Goal: Task Accomplishment & Management: Use online tool/utility

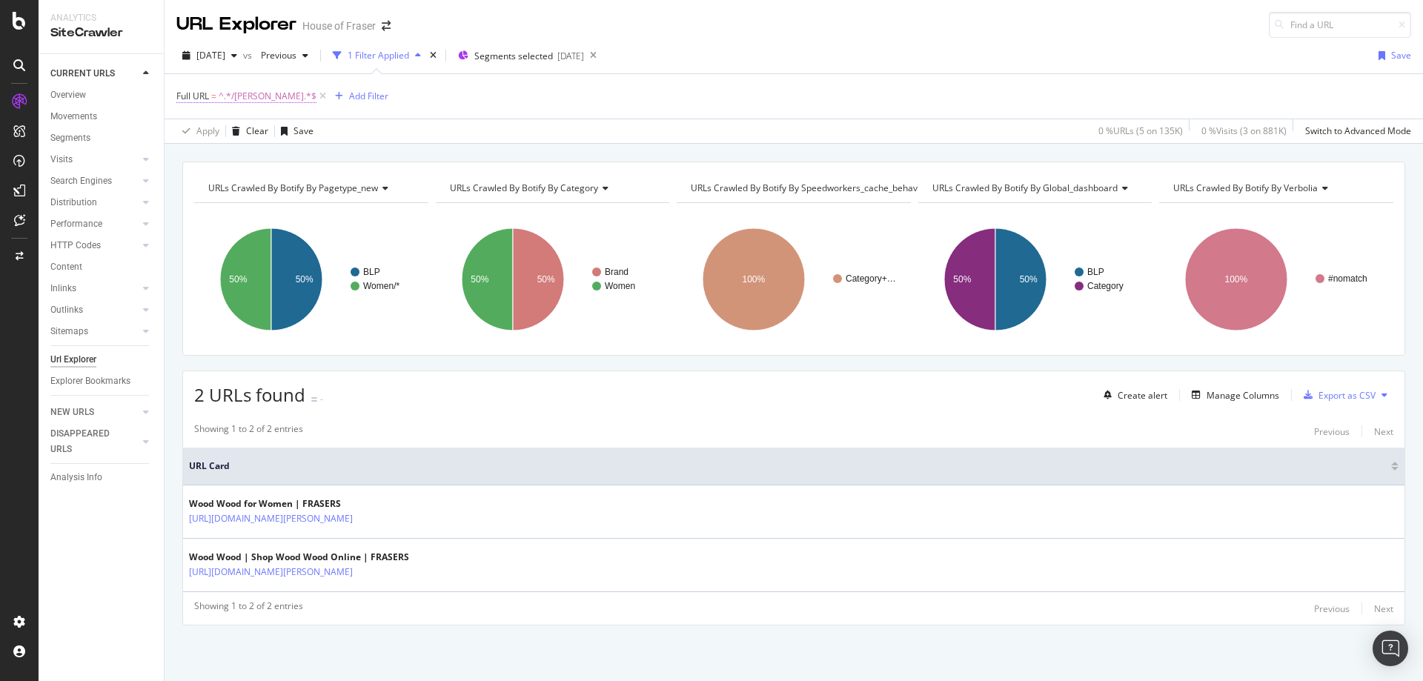
click at [271, 87] on span "^.*/[PERSON_NAME].*$" at bounding box center [268, 96] width 98 height 21
click at [278, 157] on input "/[PERSON_NAME]" at bounding box center [260, 158] width 140 height 24
type input "/off-white"
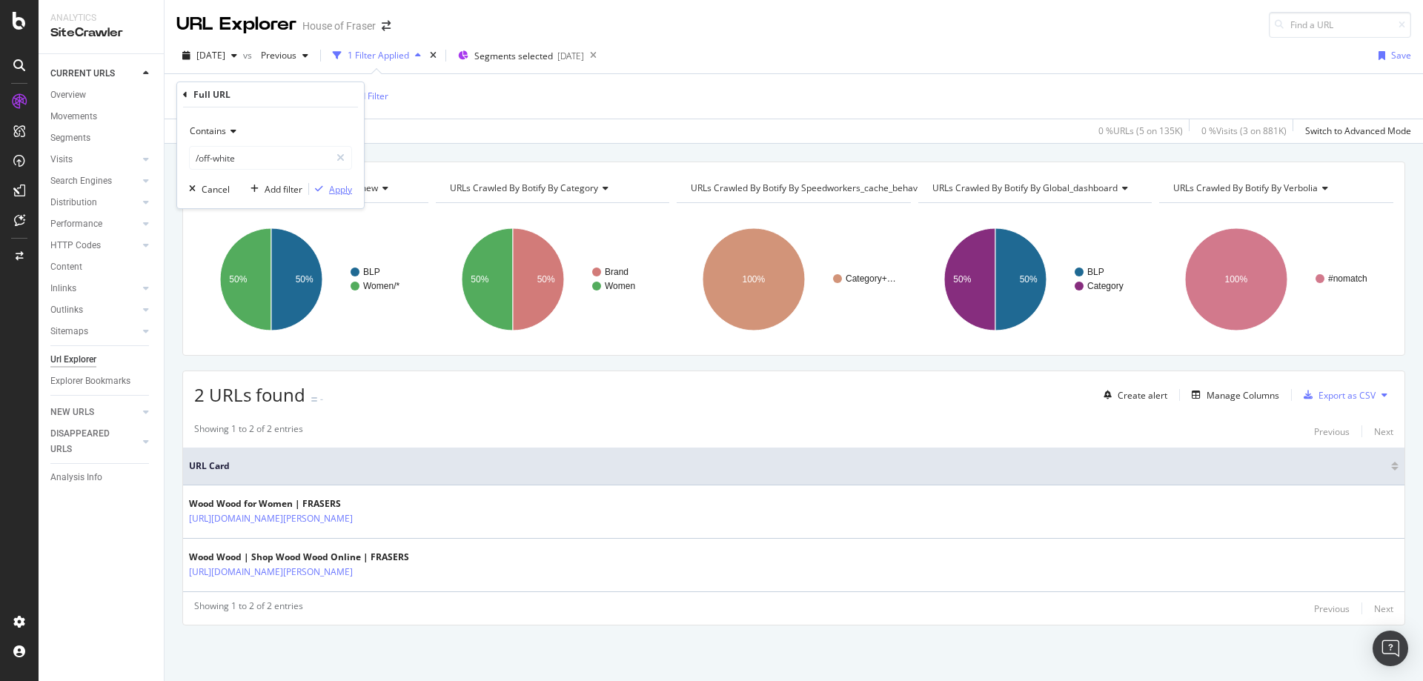
click at [316, 192] on icon "button" at bounding box center [319, 189] width 8 height 9
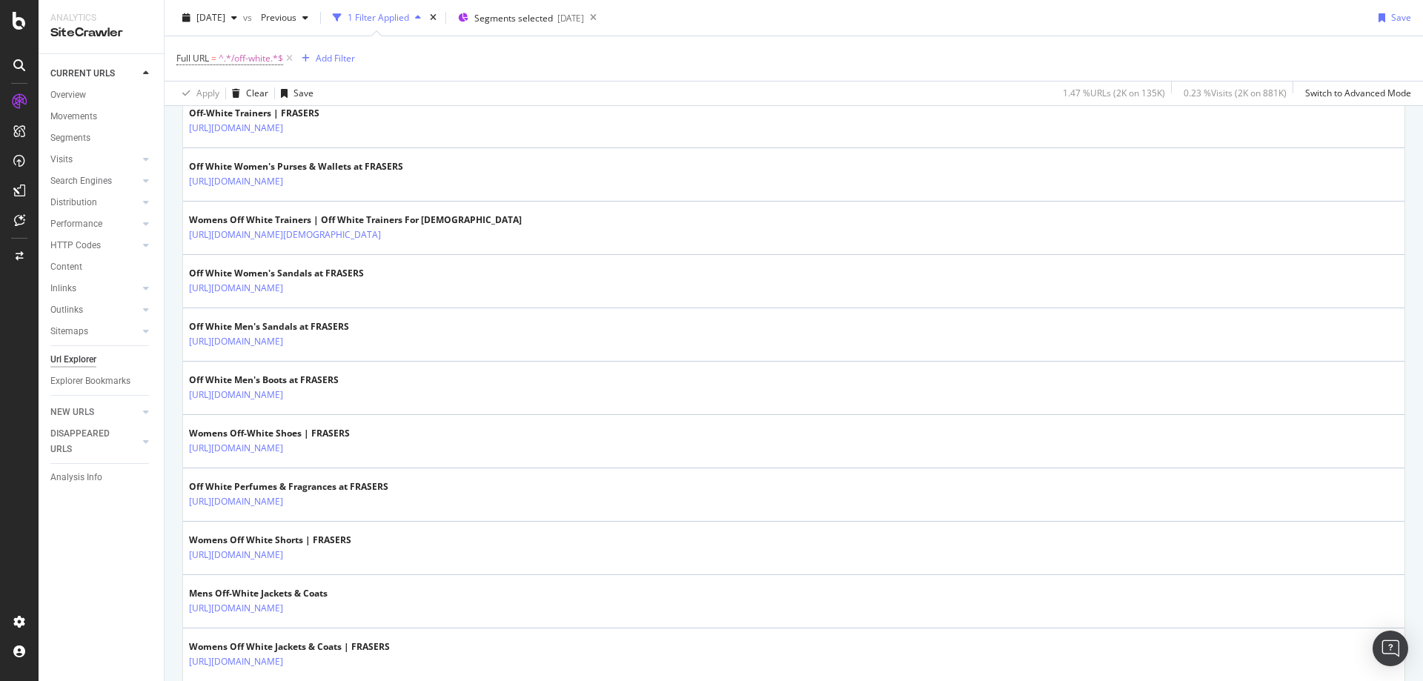
scroll to position [1138, 0]
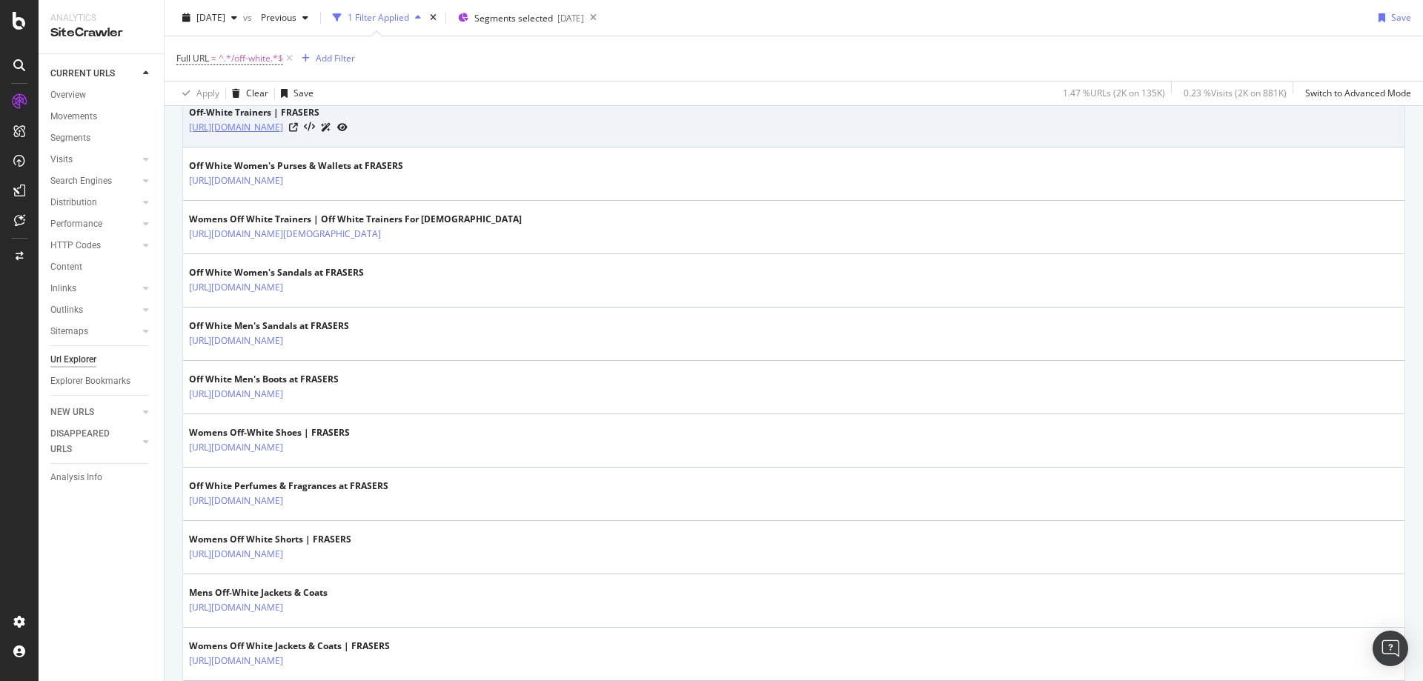
drag, startPoint x: 475, startPoint y: 134, endPoint x: 324, endPoint y: 134, distance: 151.2
click at [324, 134] on div "[URL][DOMAIN_NAME]" at bounding box center [268, 127] width 159 height 16
copy link "/shoes-and-boots/trainers/off-white"
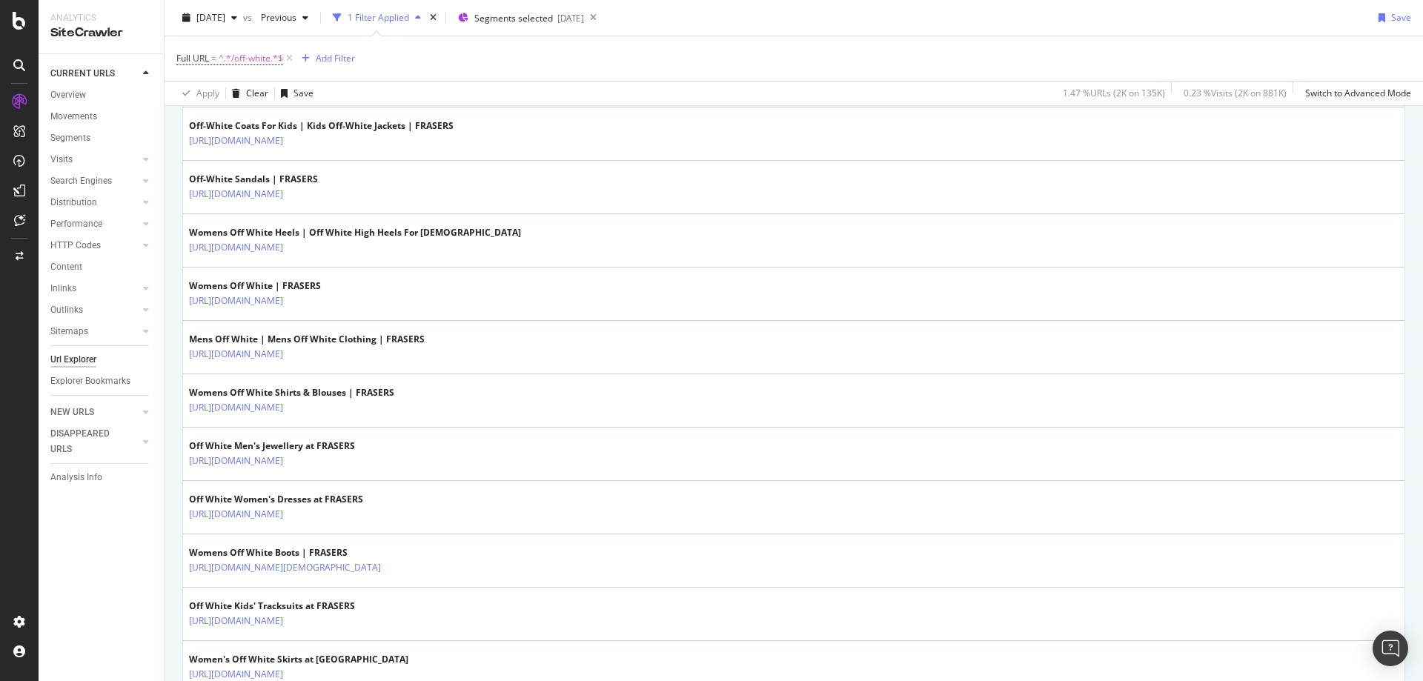
scroll to position [1713, 0]
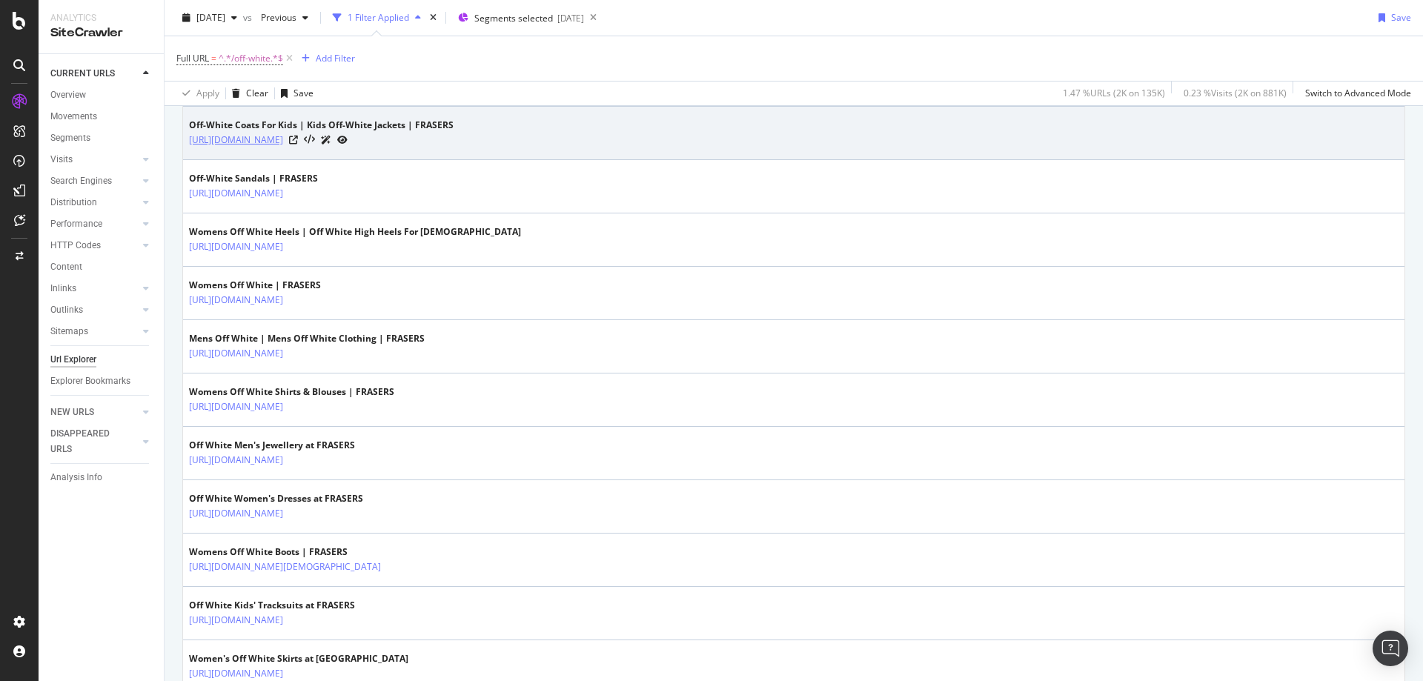
drag, startPoint x: 542, startPoint y: 156, endPoint x: 326, endPoint y: 143, distance: 216.1
click at [326, 143] on td "Off-White Coats For Kids | Kids Off-White Jackets | FRASERS [URL][DOMAIN_NAME]" at bounding box center [793, 133] width 1221 height 53
copy tbody "/kids-and-baby/clothing/coats-and-jackets/off-white"
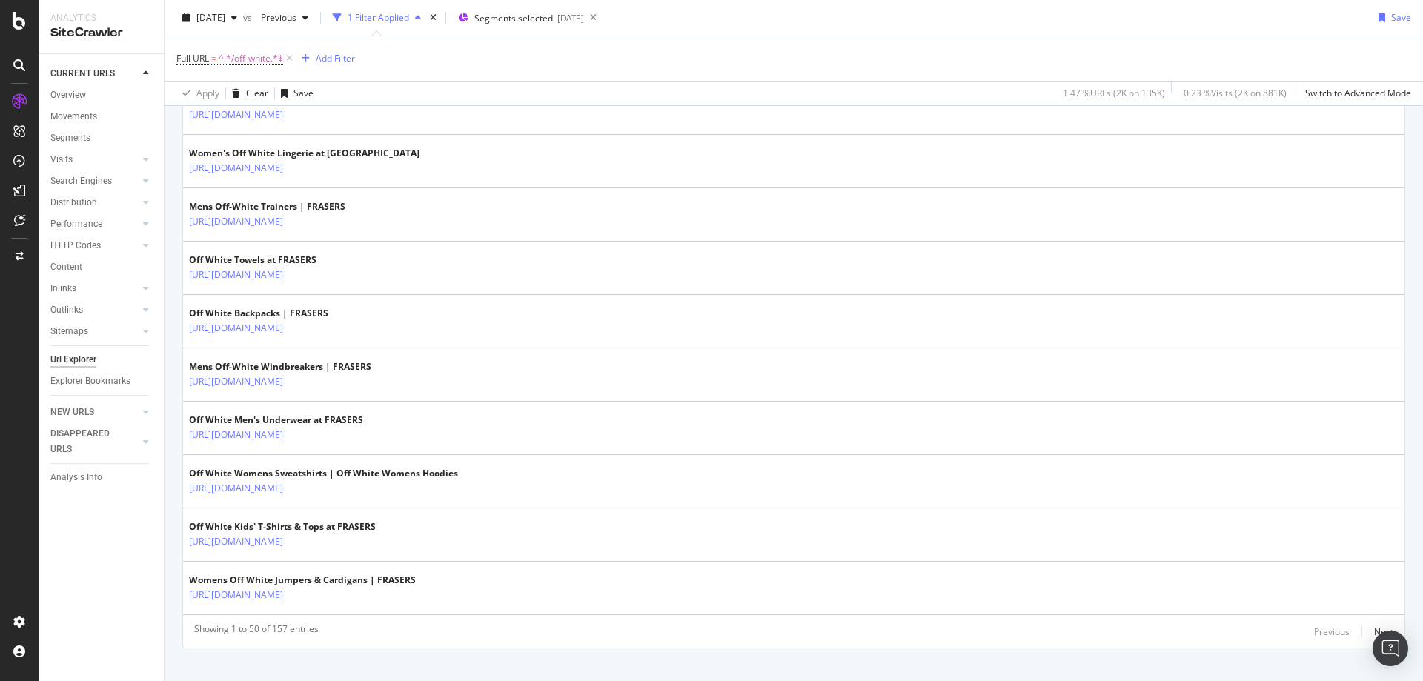
scroll to position [2558, 0]
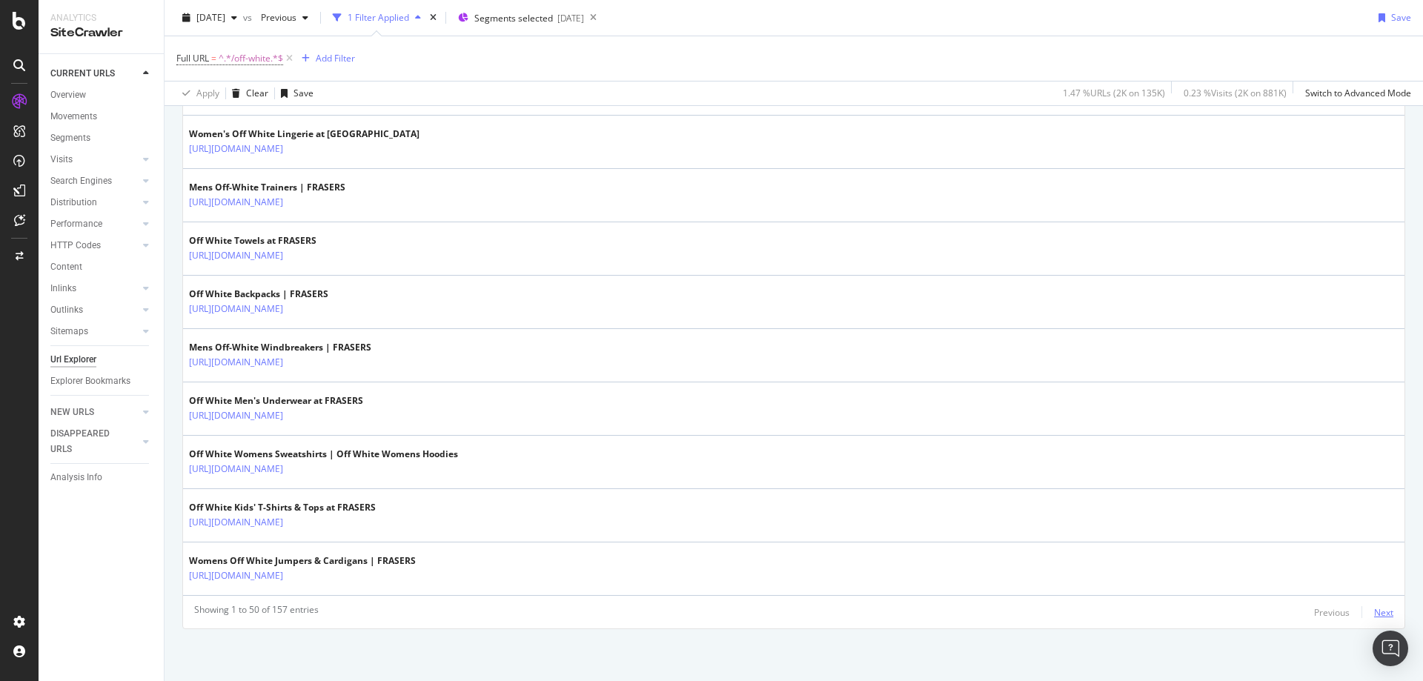
click at [1375, 606] on div "Next" at bounding box center [1383, 612] width 19 height 13
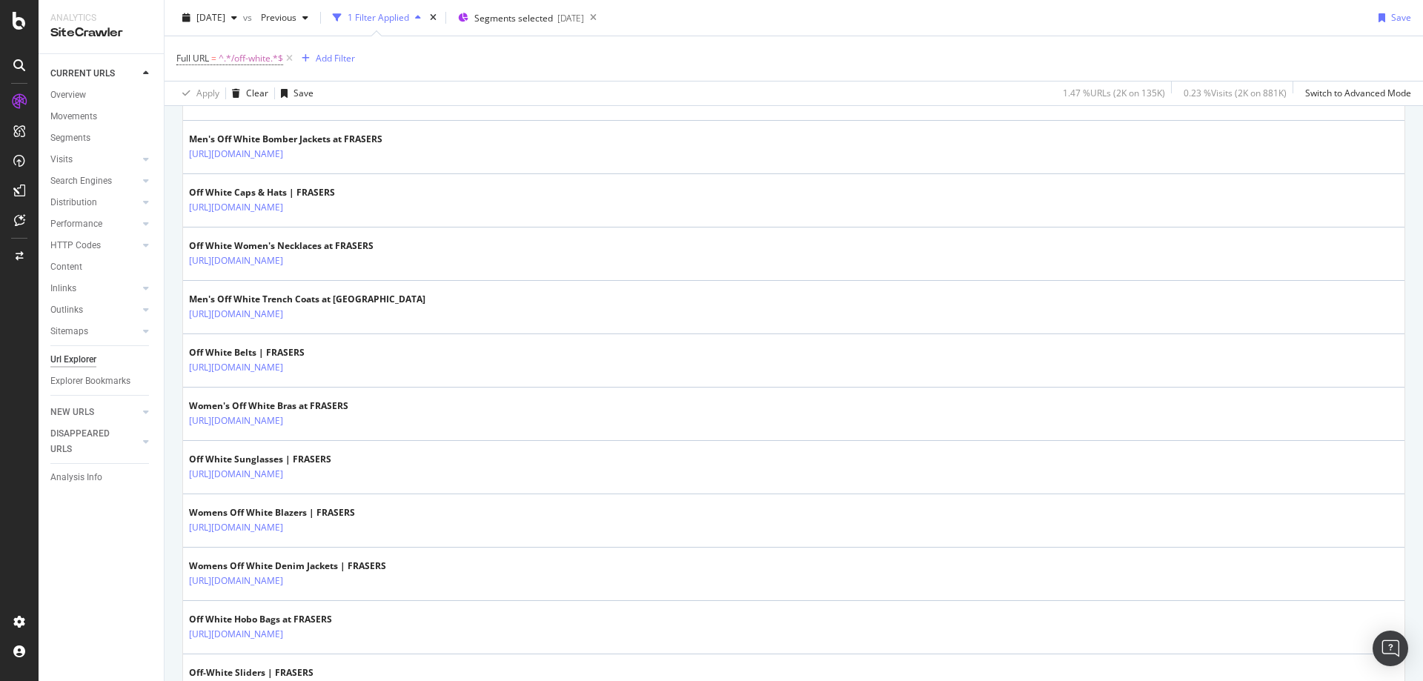
scroll to position [1601, 0]
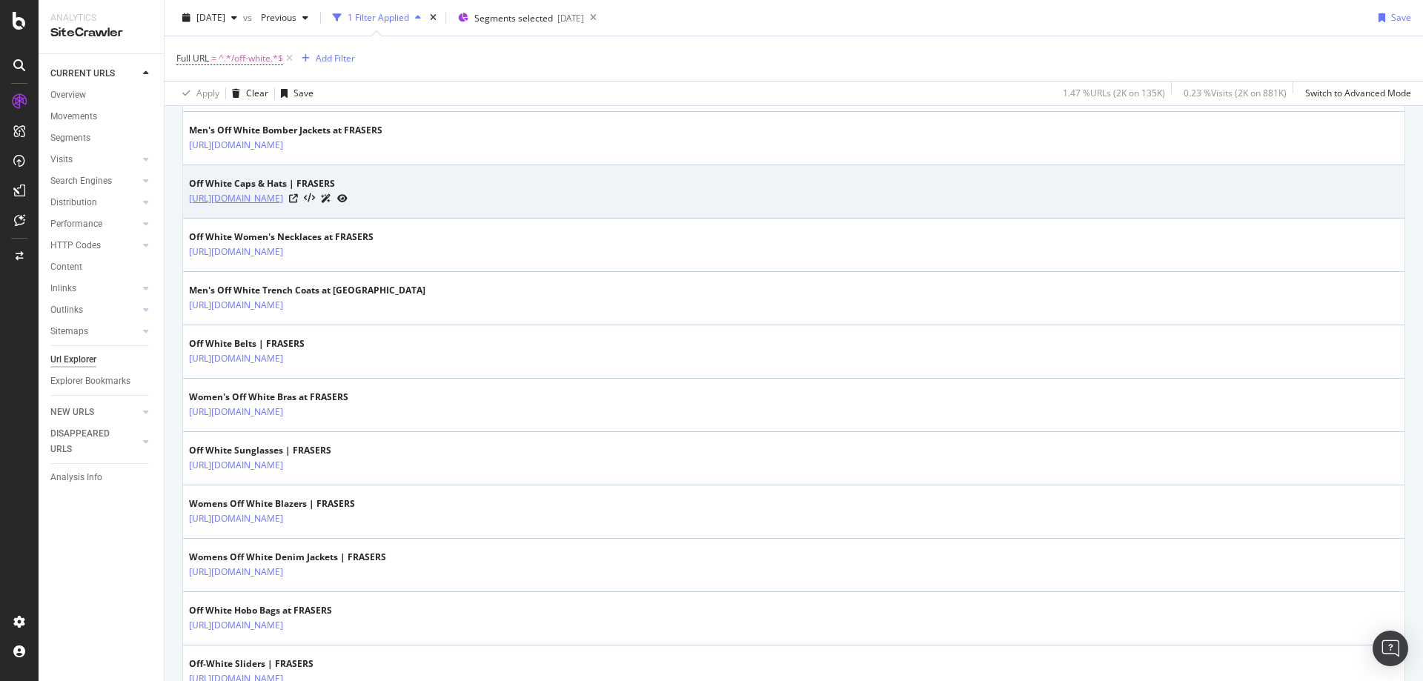
drag, startPoint x: 525, startPoint y: 209, endPoint x: 326, endPoint y: 202, distance: 199.5
click at [326, 202] on td "Off White Caps & Hats | FRASERS [URL][DOMAIN_NAME]" at bounding box center [793, 191] width 1221 height 53
copy link "/accessories/hats-and-hair-accessories/off-white"
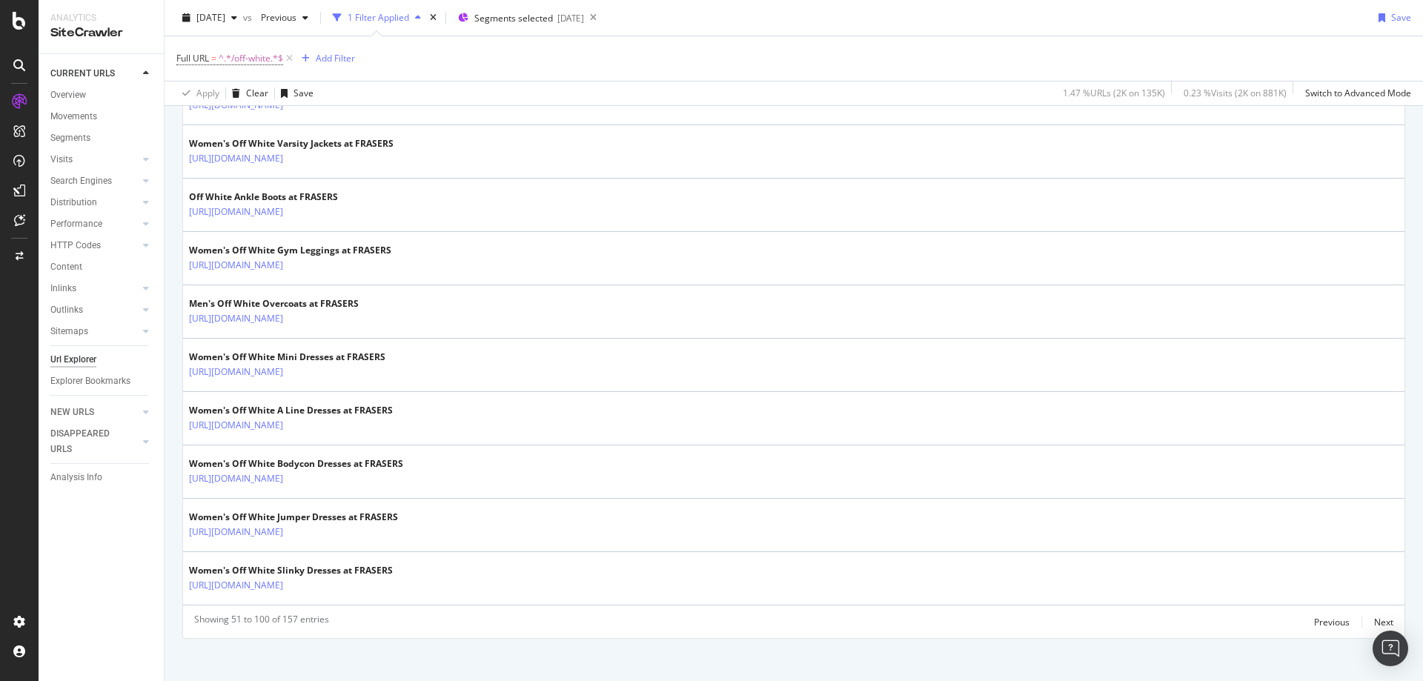
scroll to position [2558, 0]
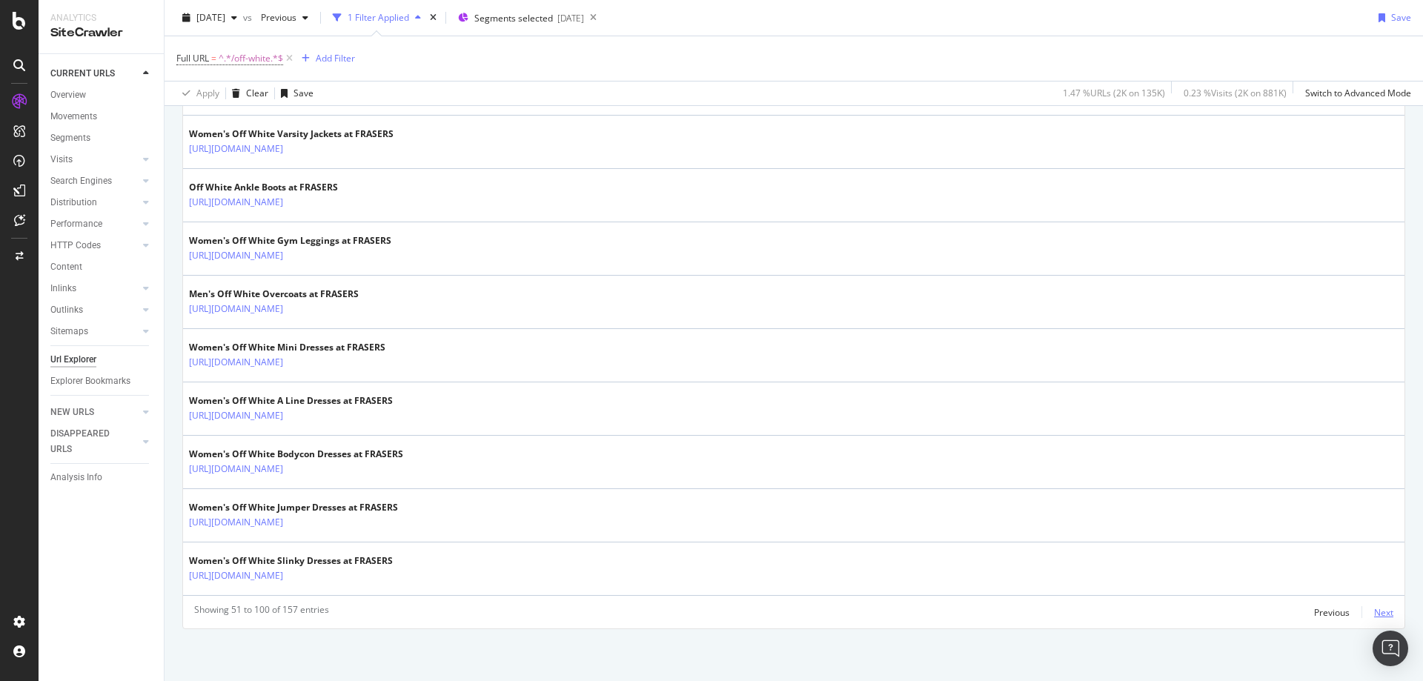
click at [1375, 614] on div "Next" at bounding box center [1383, 612] width 19 height 13
click at [1378, 606] on div "Next" at bounding box center [1383, 612] width 19 height 13
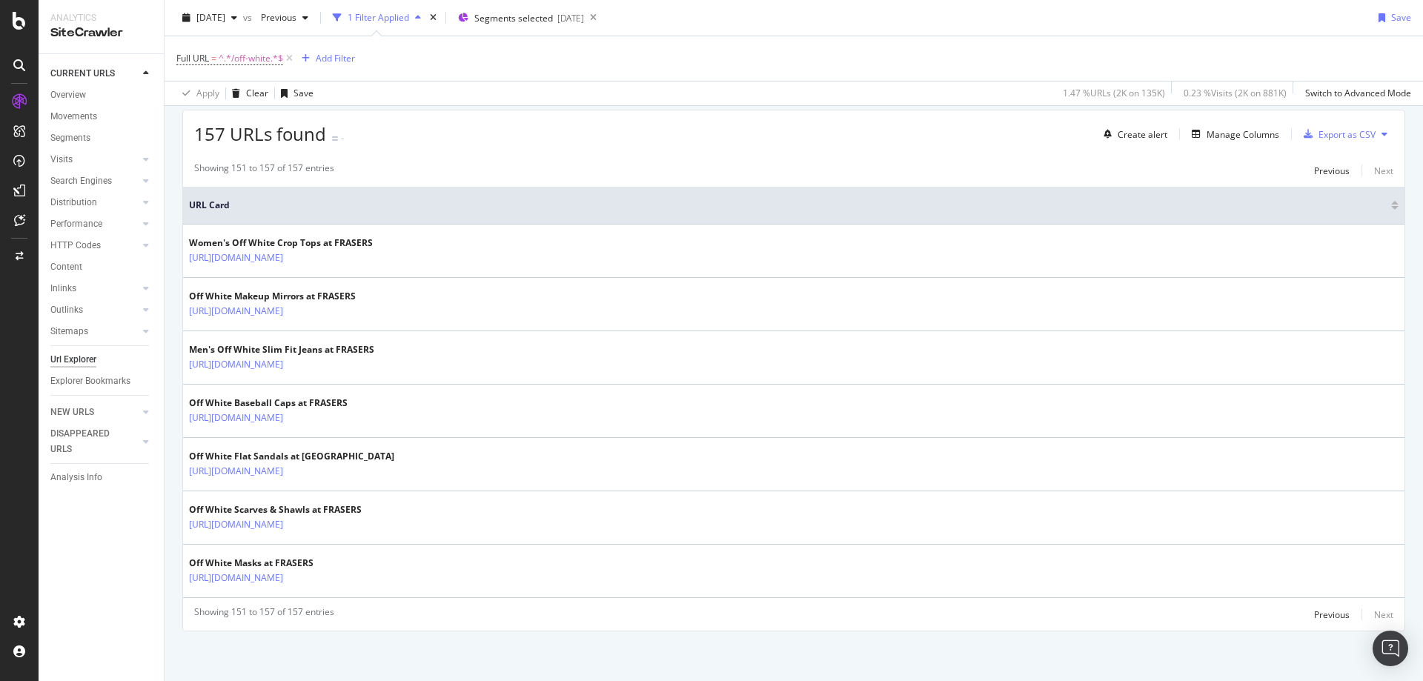
scroll to position [263, 0]
click at [1314, 614] on div "Previous" at bounding box center [1332, 612] width 36 height 13
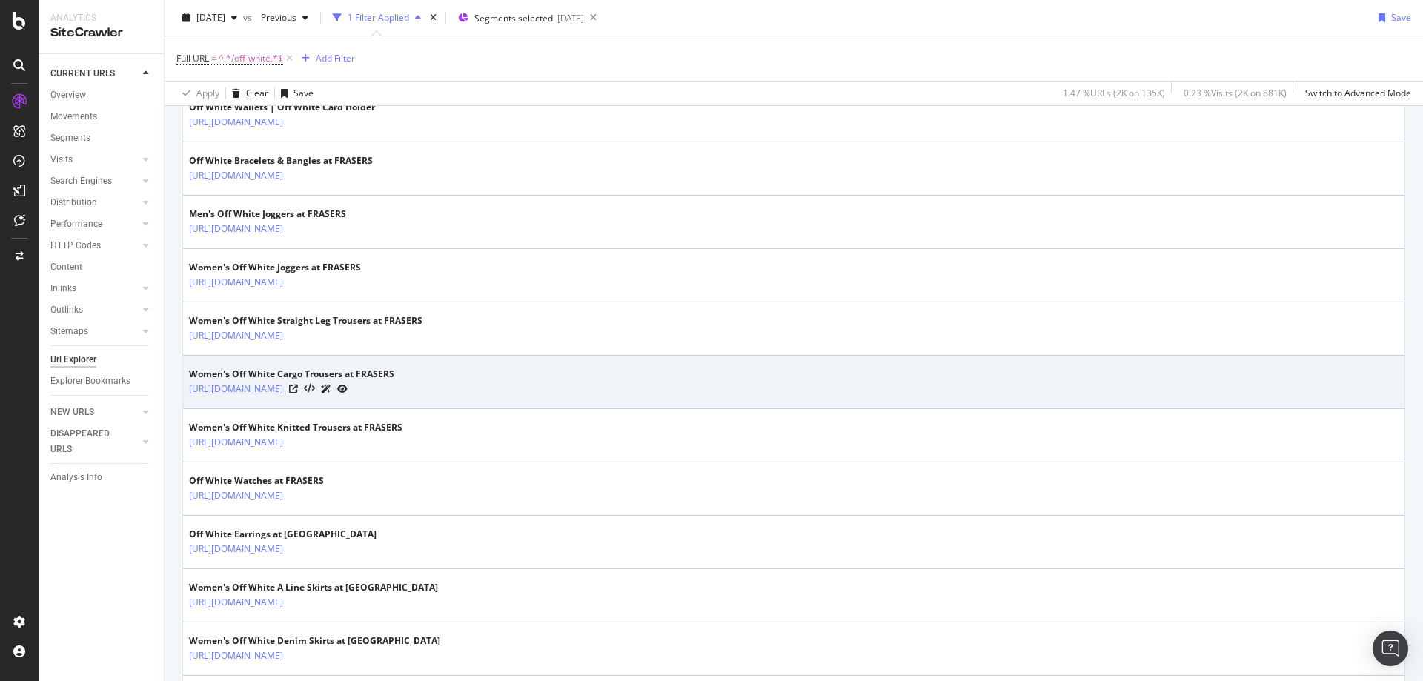
scroll to position [0, 0]
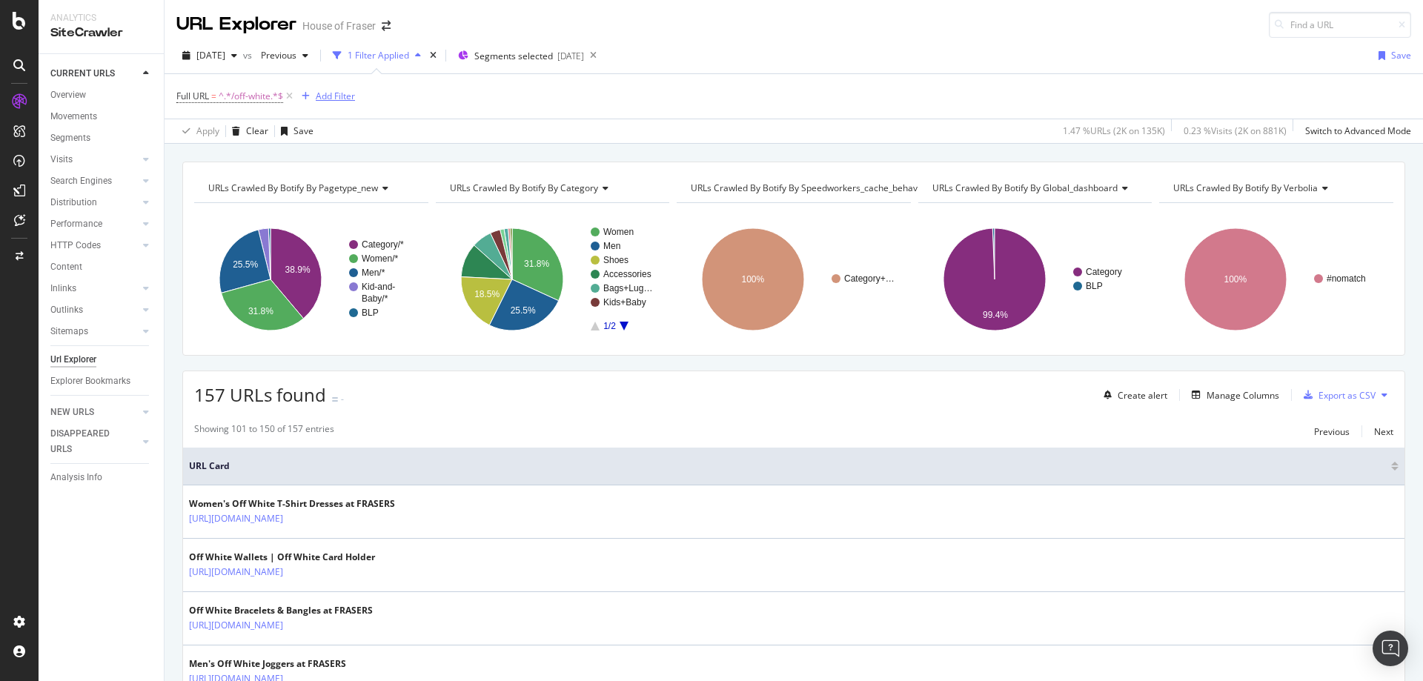
click at [331, 94] on div "Add Filter" at bounding box center [335, 96] width 39 height 13
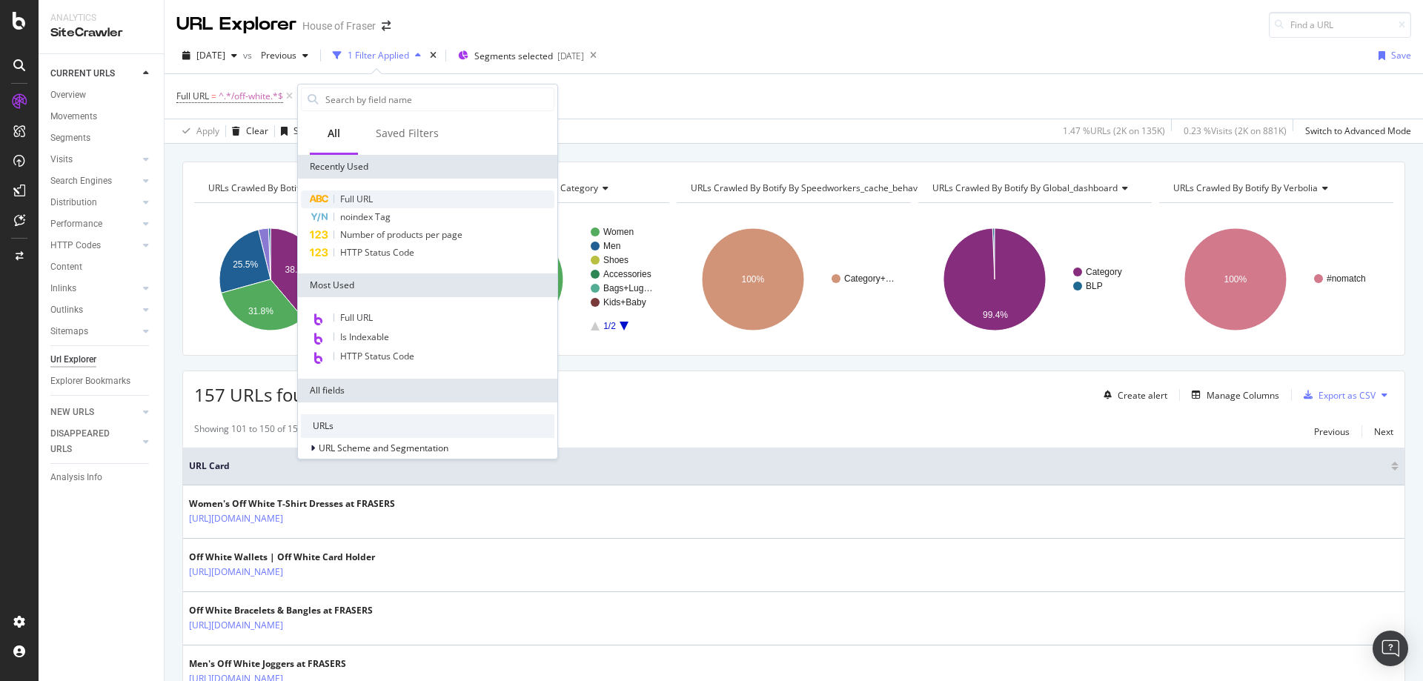
click at [372, 201] on span "Full URL" at bounding box center [356, 199] width 33 height 13
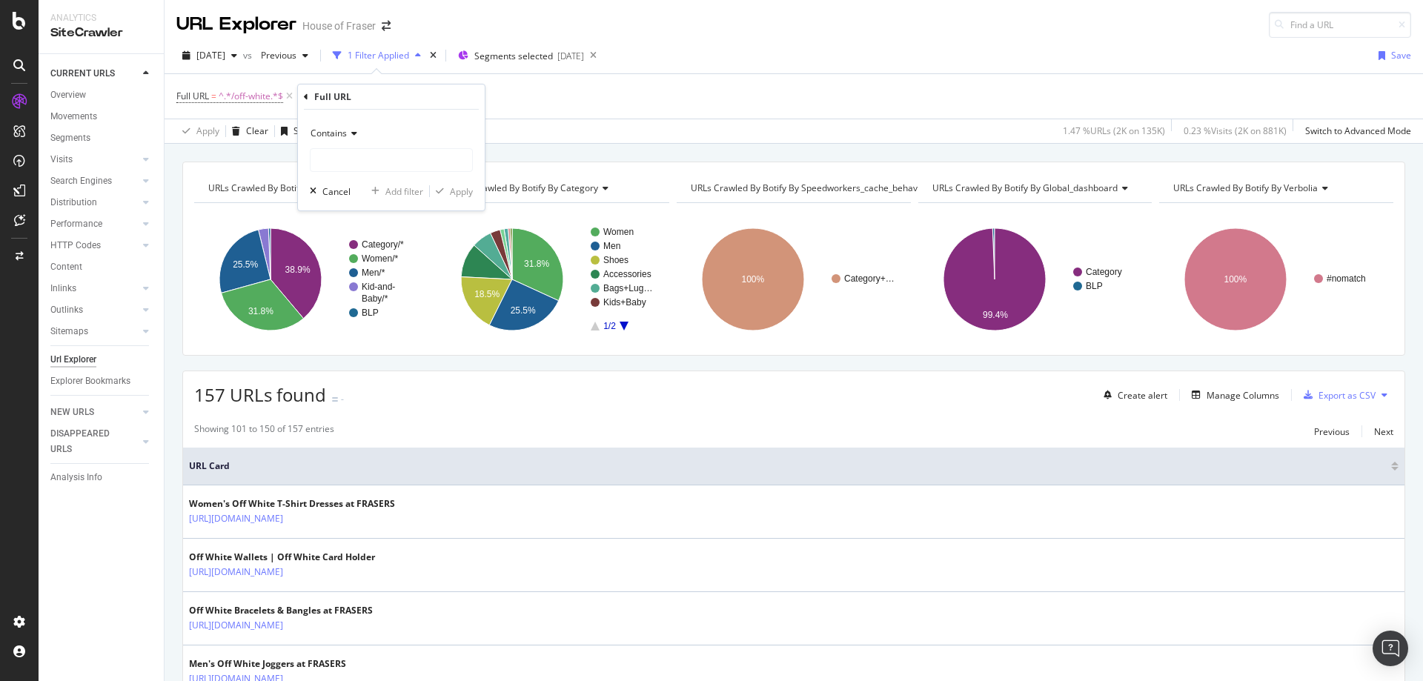
click at [567, 110] on div "Full URL = ^.*/off-white.*$ Add Filter" at bounding box center [793, 96] width 1235 height 44
click at [439, 96] on icon at bounding box center [437, 96] width 13 height 15
click at [334, 96] on div "Add Filter" at bounding box center [335, 96] width 39 height 13
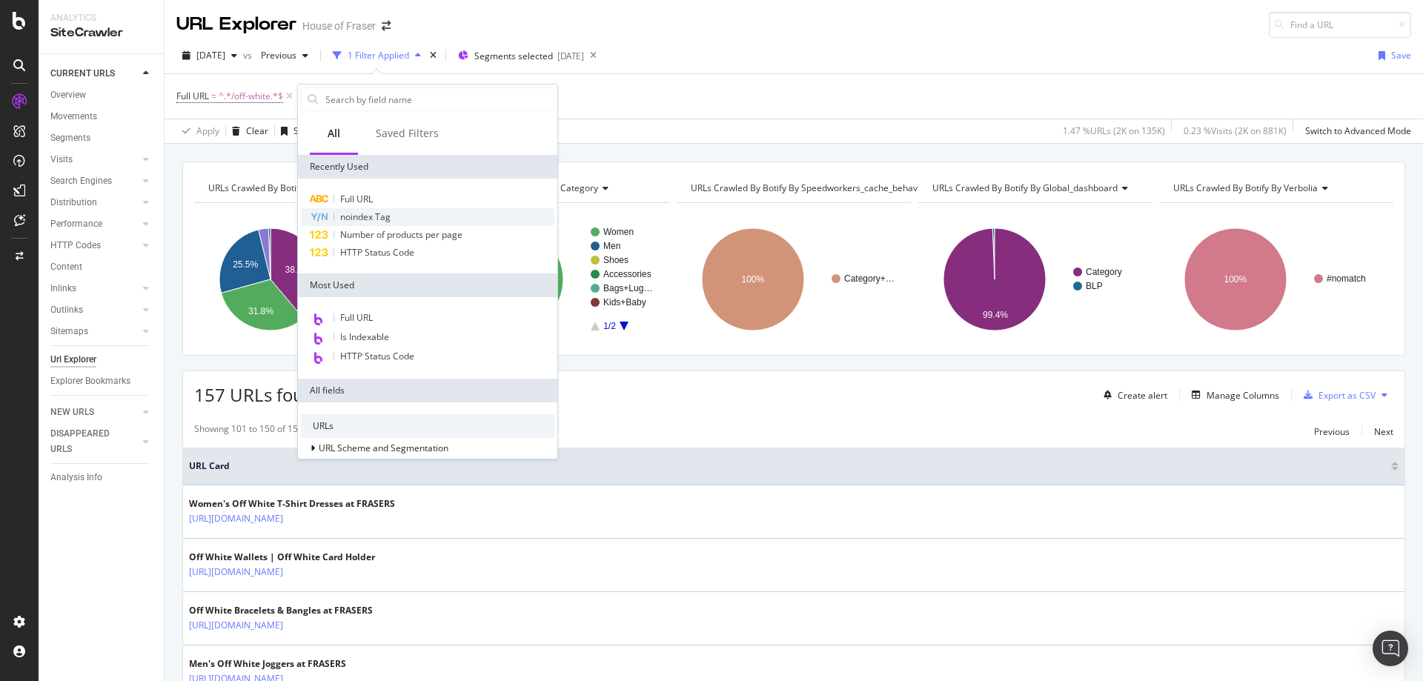
click at [337, 210] on div "noindex Tag" at bounding box center [427, 217] width 253 height 18
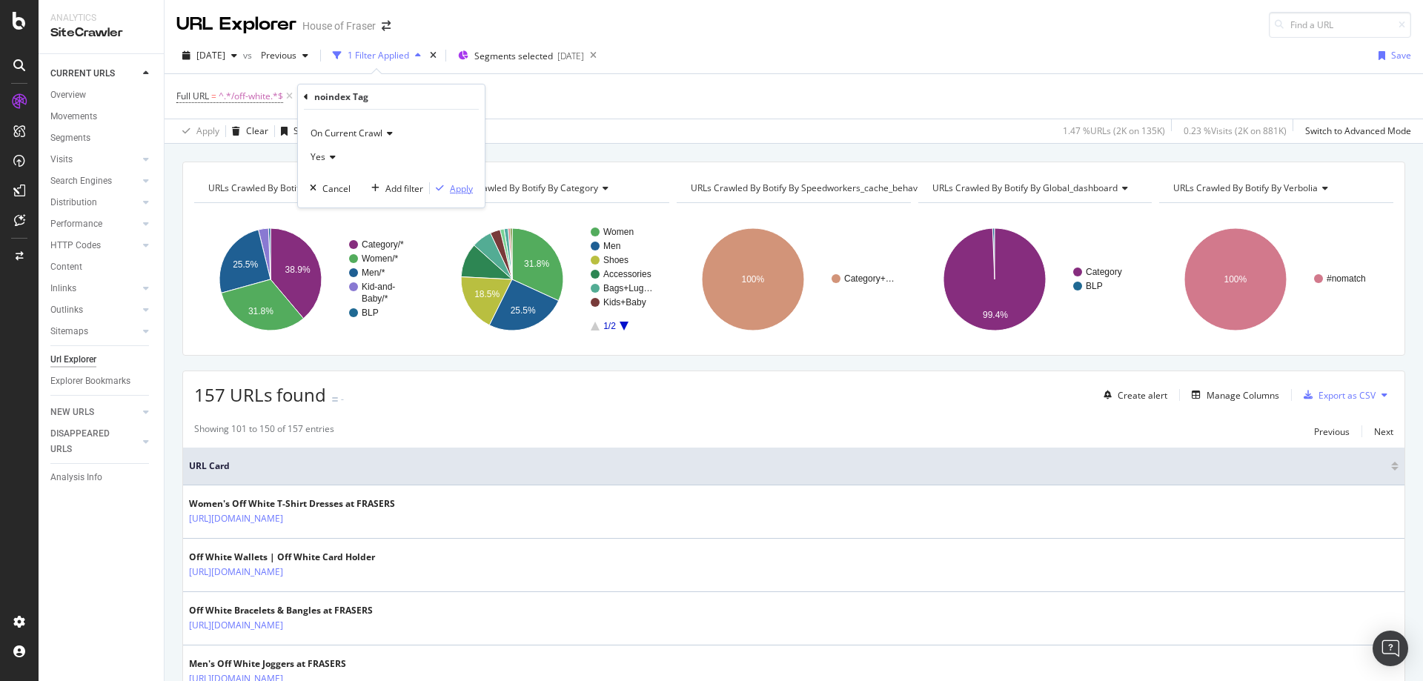
click at [454, 193] on div "Apply" at bounding box center [461, 188] width 23 height 13
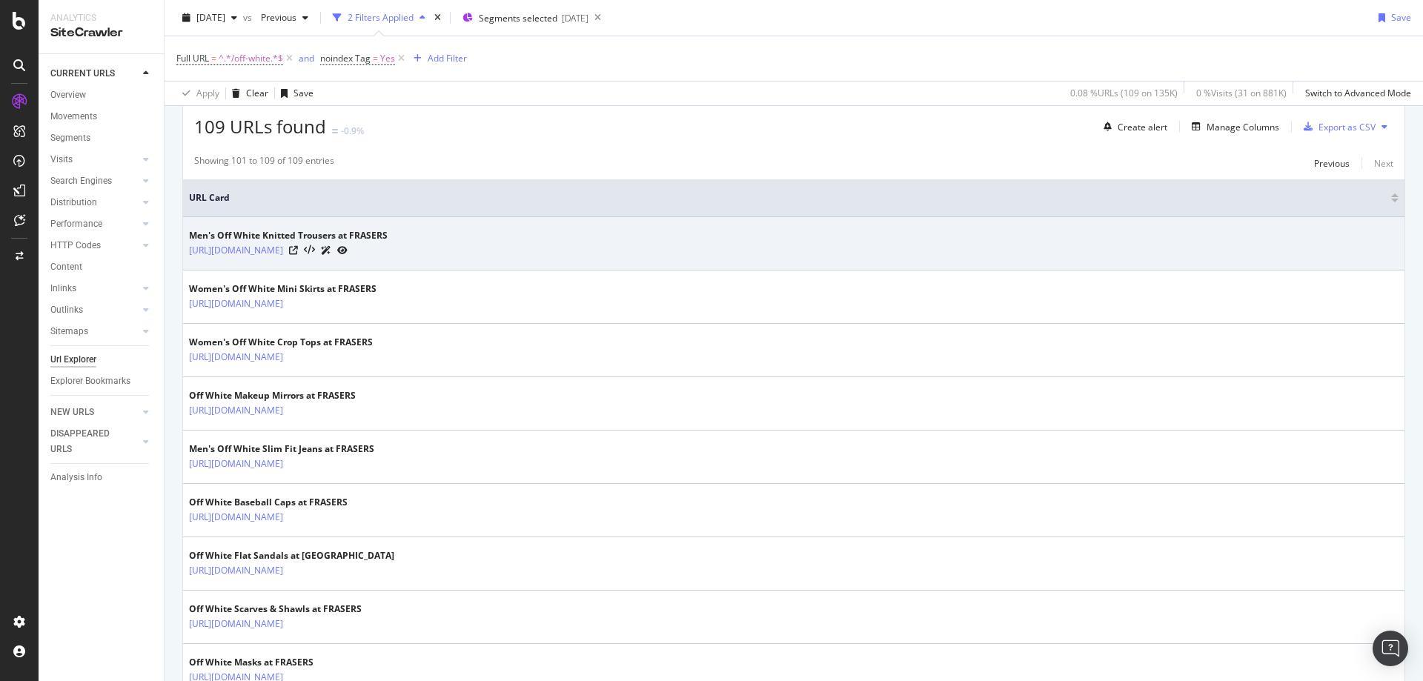
scroll to position [370, 0]
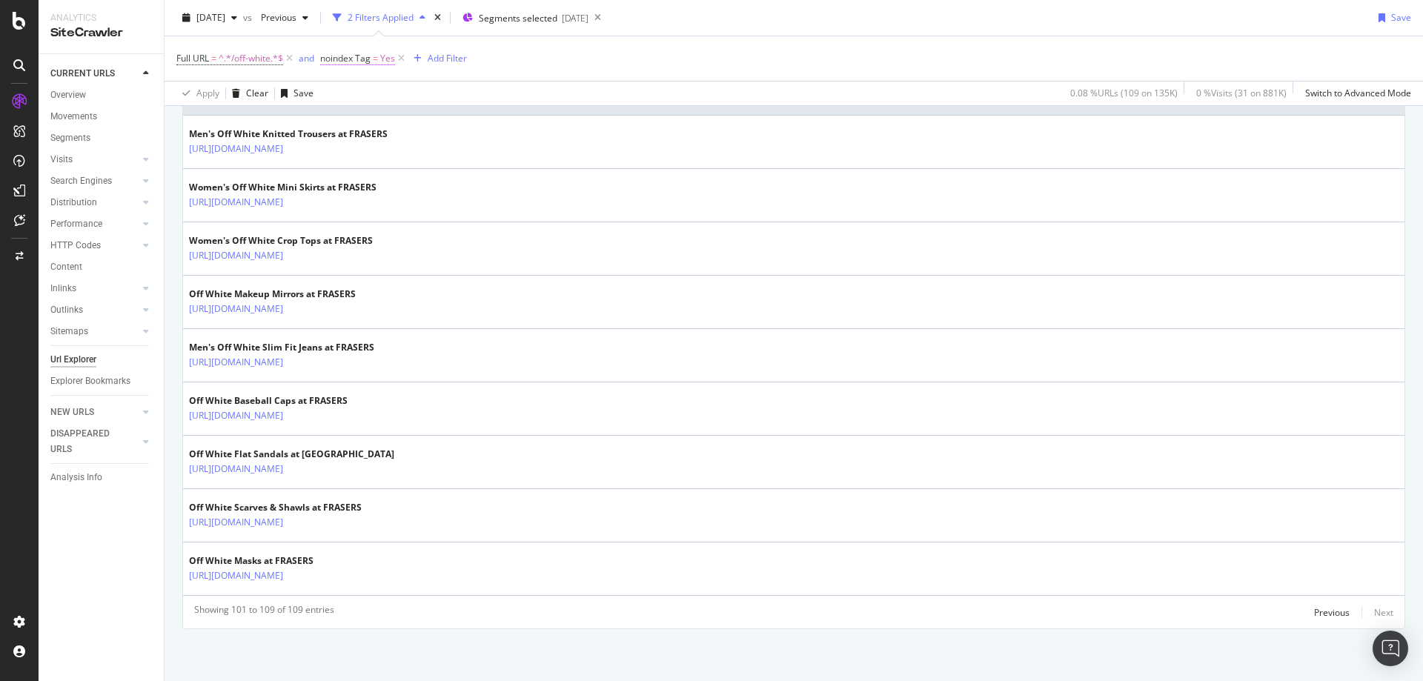
click at [381, 56] on span "noindex Tag = Yes" at bounding box center [357, 58] width 75 height 13
click at [354, 117] on icon at bounding box center [355, 117] width 10 height 9
click at [351, 165] on span "No" at bounding box center [348, 167] width 12 height 13
click at [463, 152] on icon "button" at bounding box center [464, 148] width 8 height 9
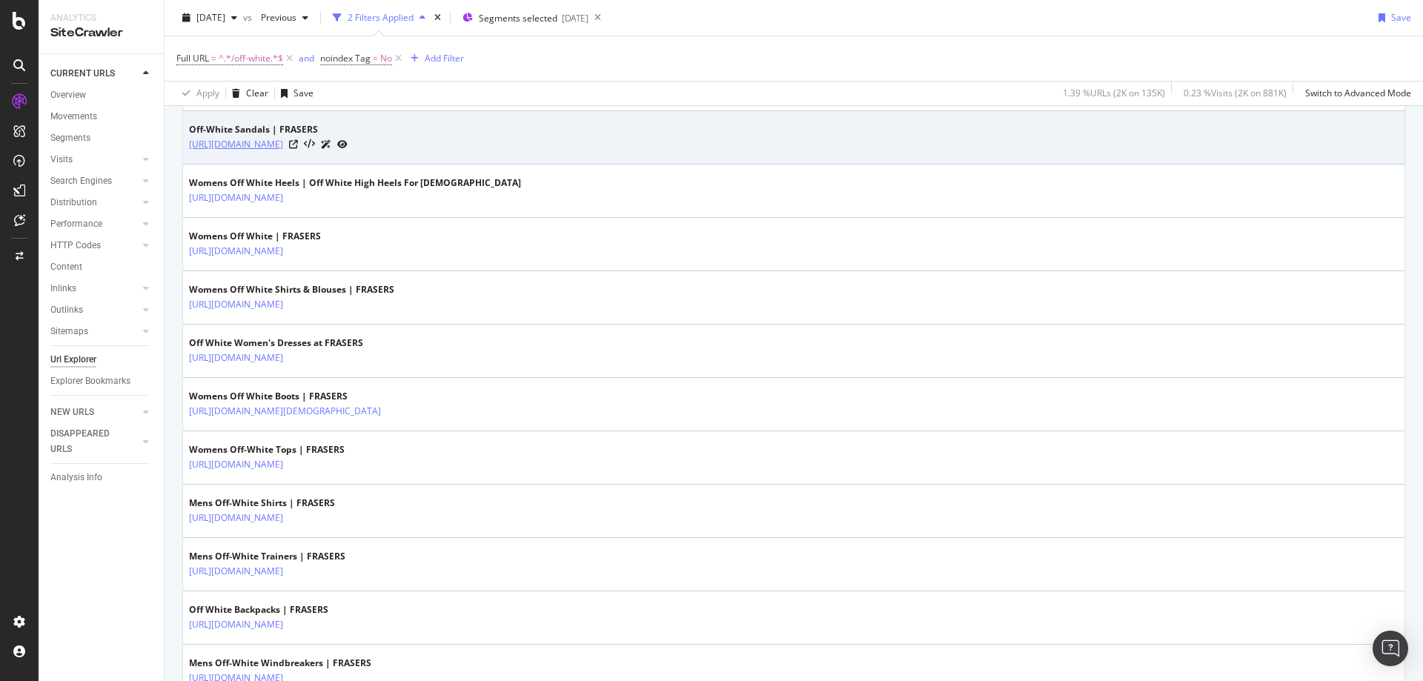
scroll to position [1122, 0]
drag, startPoint x: 477, startPoint y: 159, endPoint x: 325, endPoint y: 150, distance: 151.5
click at [325, 150] on td "Off-White Sandals | FRASERS [URL][DOMAIN_NAME]" at bounding box center [793, 136] width 1221 height 53
copy tbody "/shoes-and-boots/sandals/off-white"
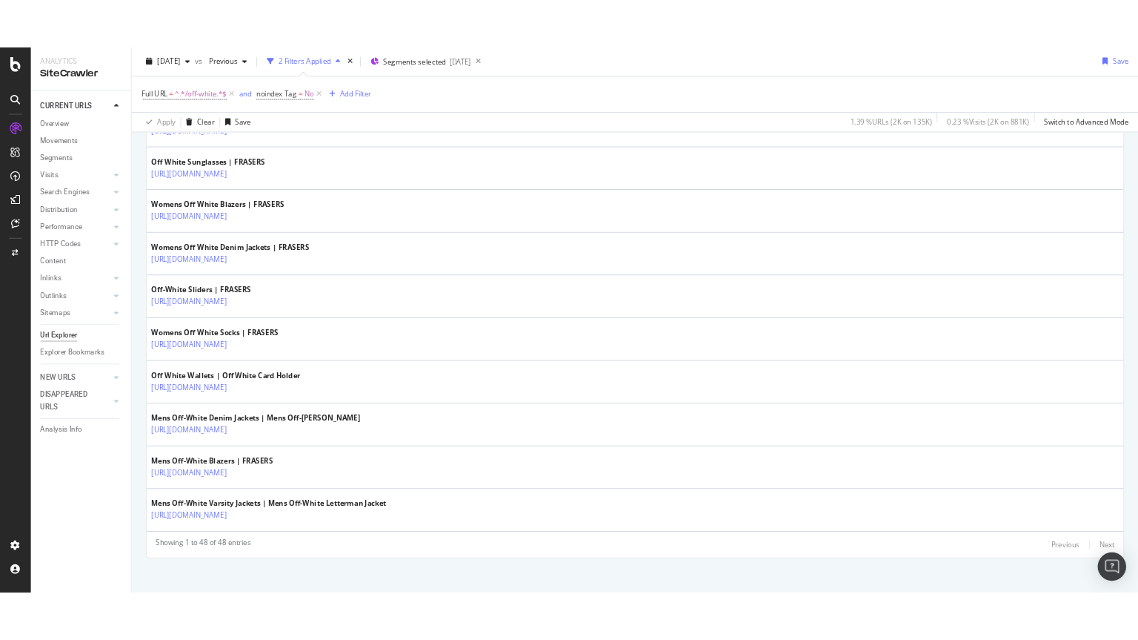
scroll to position [2451, 0]
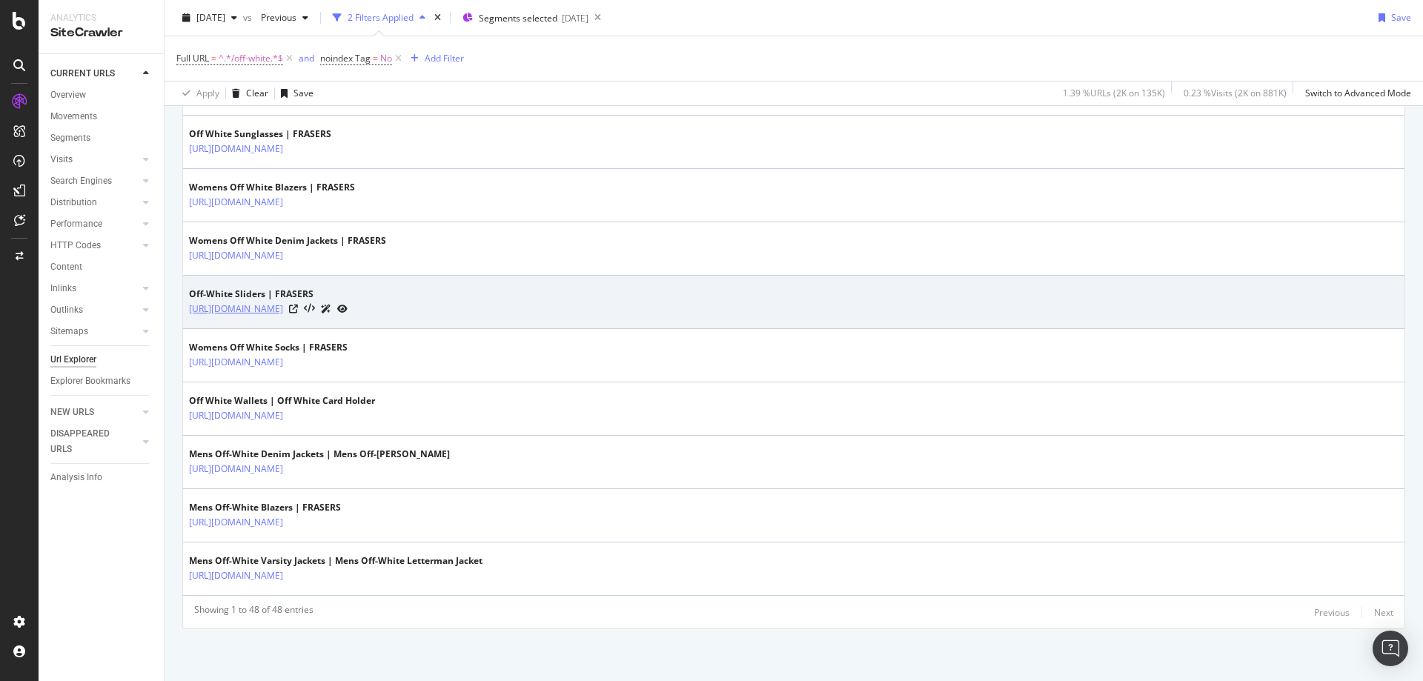
drag, startPoint x: 508, startPoint y: 318, endPoint x: 326, endPoint y: 315, distance: 181.6
click at [326, 315] on td "Off-White Sliders | FRASERS [URL][DOMAIN_NAME]" at bounding box center [793, 302] width 1221 height 53
copy tbody "/shoes-and-boots/sandals/sliders/off-white"
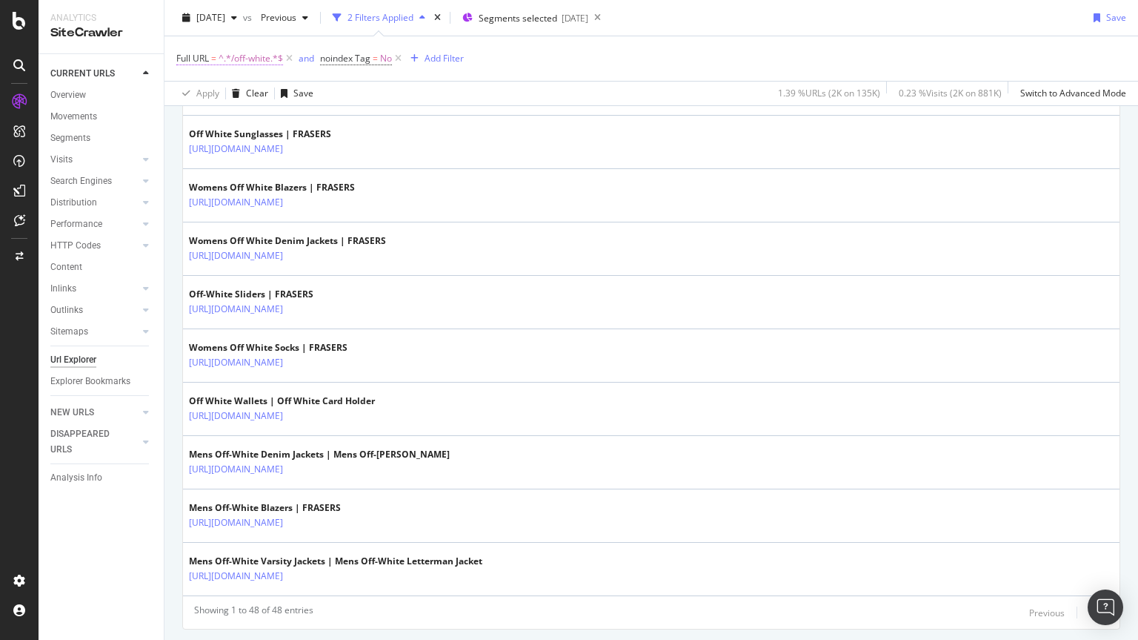
click at [252, 62] on span "^.*/off-white.*$" at bounding box center [251, 58] width 64 height 21
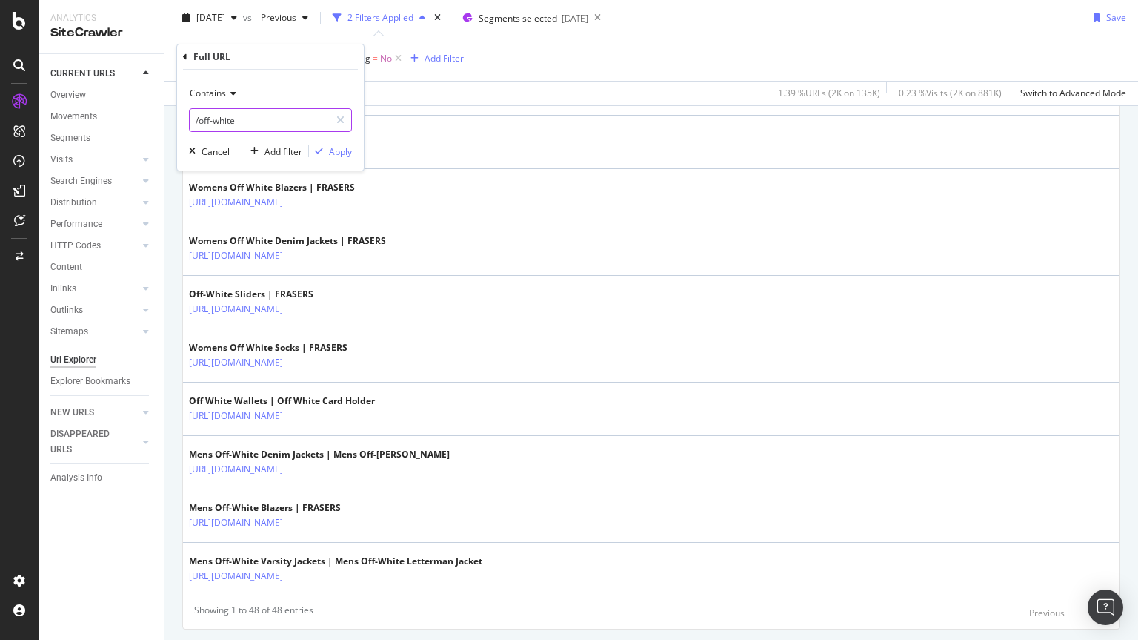
click at [246, 119] on input "/off-white" at bounding box center [260, 120] width 140 height 24
type input "/dr-[PERSON_NAME]"
click at [336, 158] on div "Apply" at bounding box center [330, 151] width 43 height 13
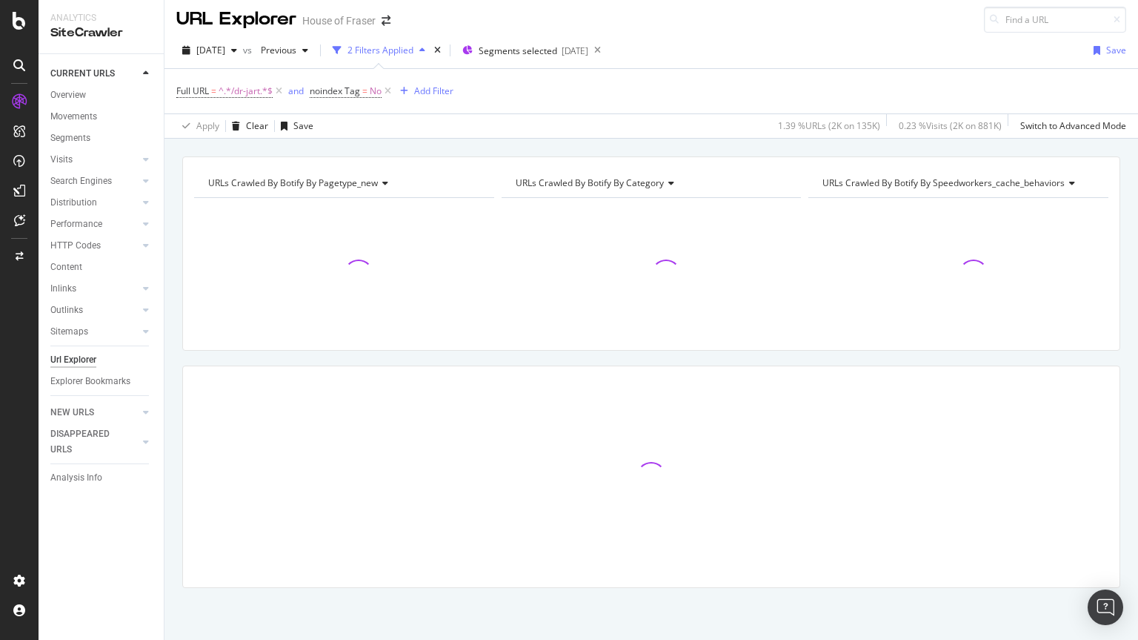
scroll to position [5, 0]
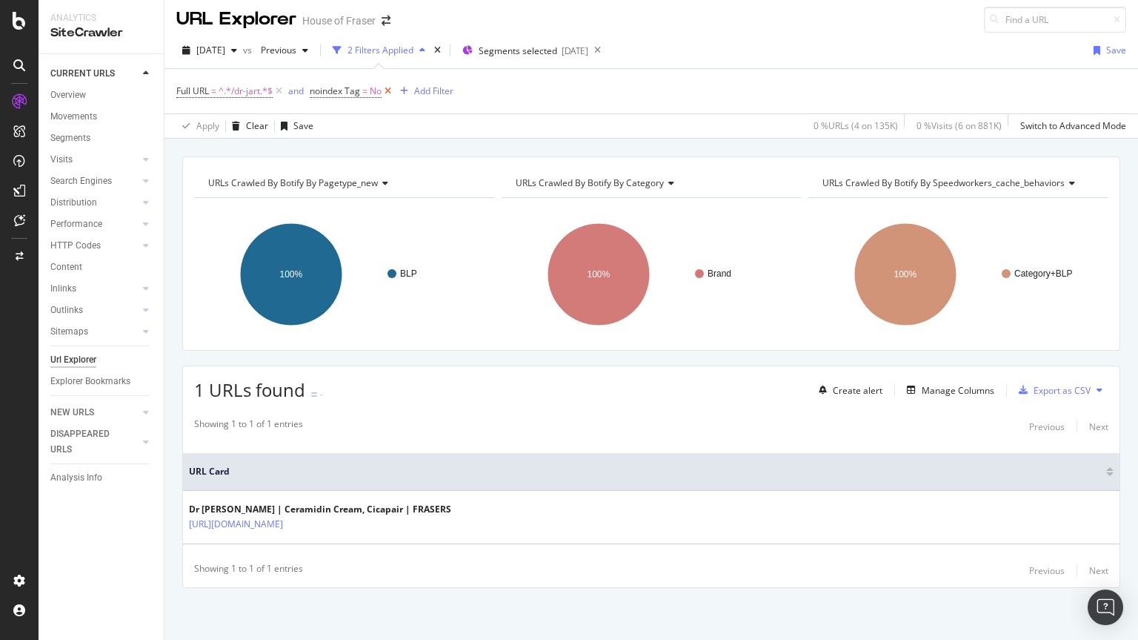
click at [387, 94] on icon at bounding box center [388, 91] width 13 height 15
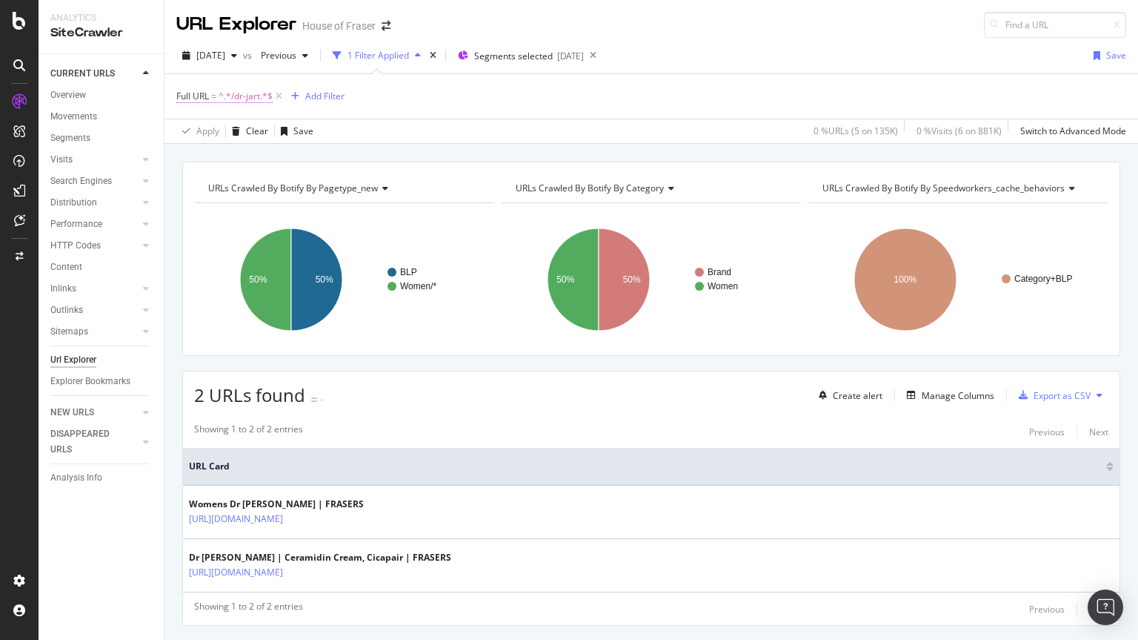
click at [236, 99] on span "^.*/dr-jart.*$" at bounding box center [246, 96] width 54 height 21
click at [243, 150] on input "/dr-[PERSON_NAME]" at bounding box center [260, 158] width 140 height 24
click at [241, 156] on input "/dr-[PERSON_NAME]" at bounding box center [260, 158] width 140 height 24
type input "/[PERSON_NAME]"
click at [339, 185] on div "Apply" at bounding box center [340, 189] width 23 height 13
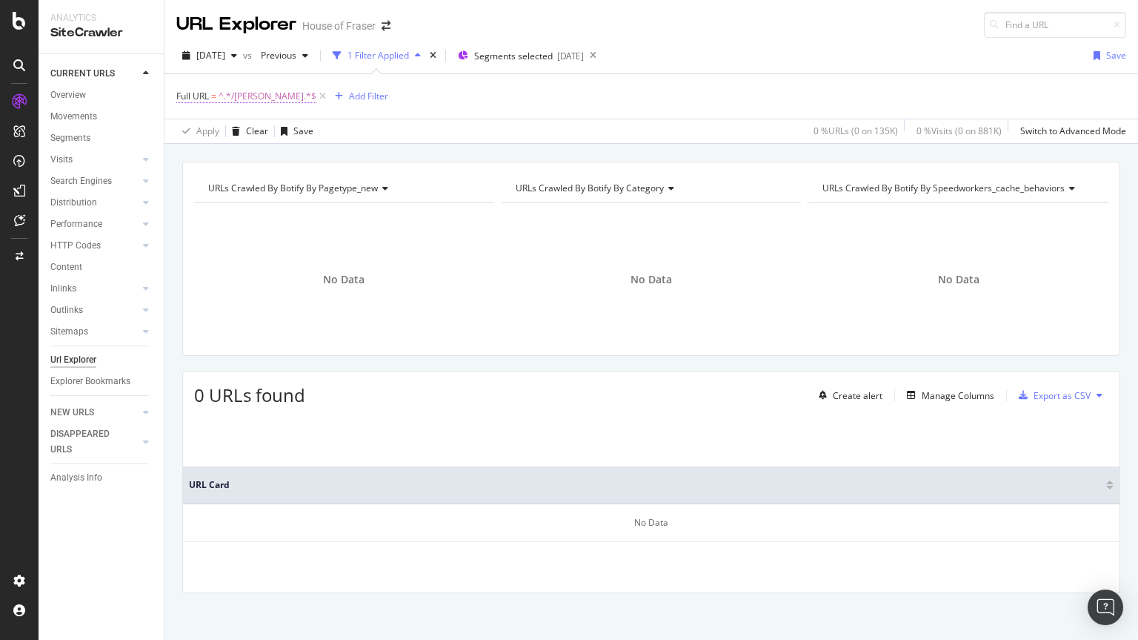
click at [248, 101] on span "^.*/[PERSON_NAME].*$" at bounding box center [268, 96] width 98 height 21
click at [267, 163] on input "/[PERSON_NAME]" at bounding box center [260, 158] width 140 height 24
paste input "mki-[PERSON_NAME]"
type input "/mki-[PERSON_NAME]"
click at [334, 190] on div "Apply" at bounding box center [340, 189] width 23 height 13
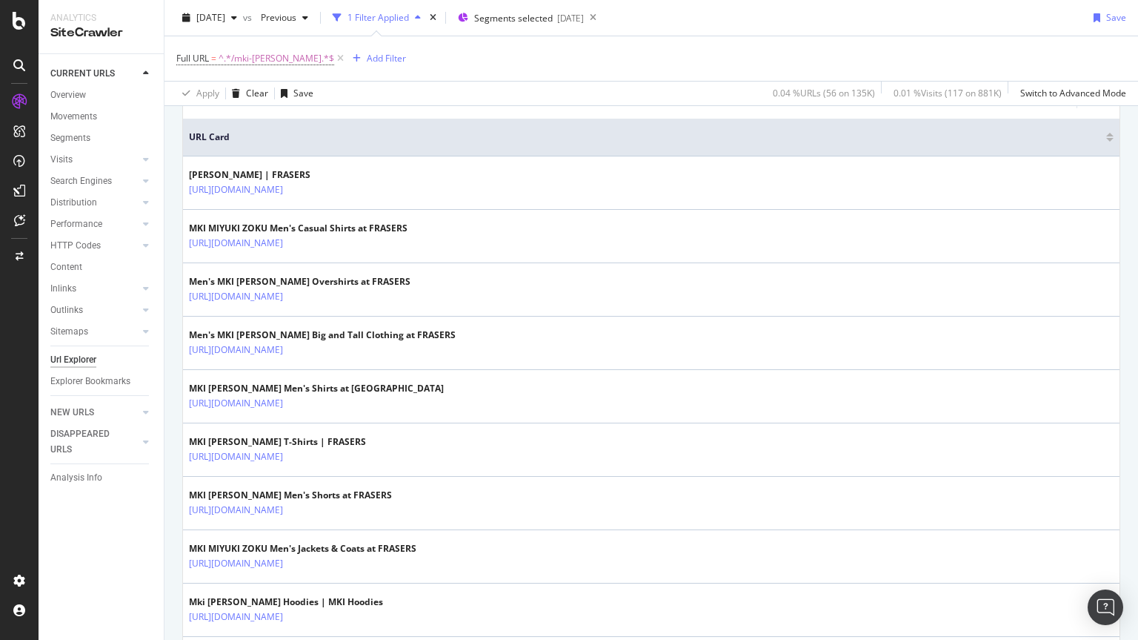
scroll to position [327, 0]
